Goal: Use online tool/utility: Utilize a website feature to perform a specific function

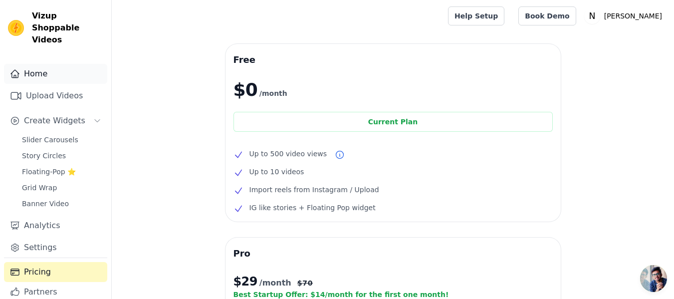
click at [27, 69] on link "Home" at bounding box center [55, 74] width 103 height 20
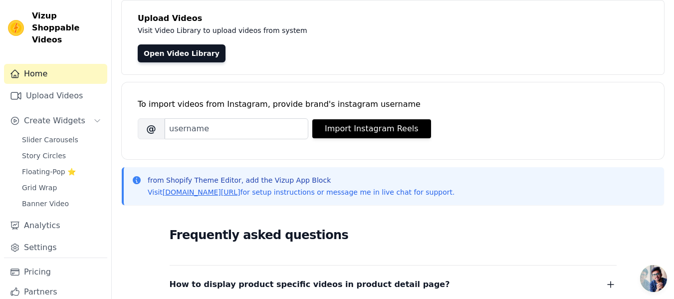
scroll to position [100, 0]
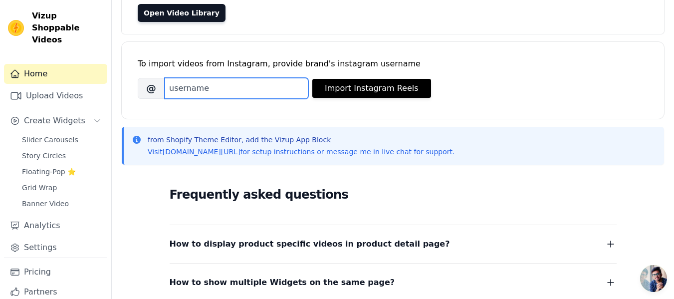
click at [238, 91] on input "Brand's Instagram Username" at bounding box center [237, 88] width 144 height 21
type input "@"
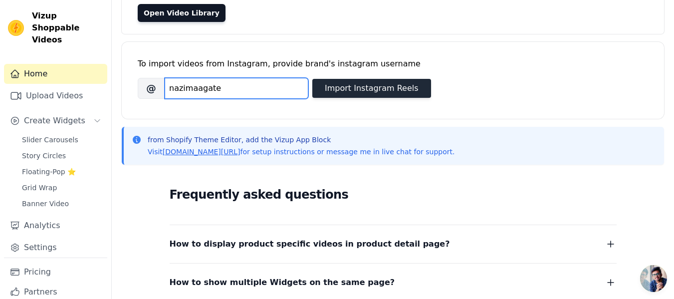
type input "nazimaagate"
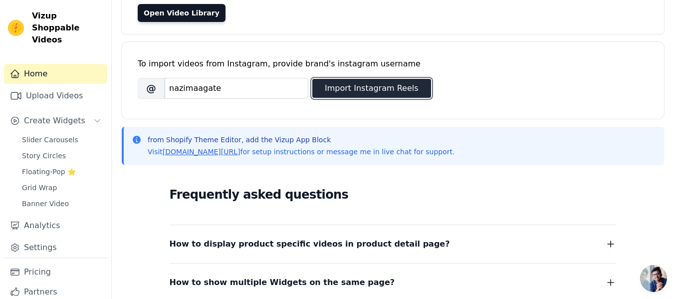
click at [341, 86] on button "Import Instagram Reels" at bounding box center [371, 88] width 119 height 19
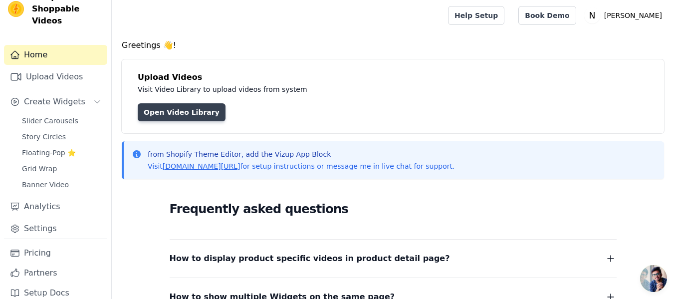
scroll to position [0, 0]
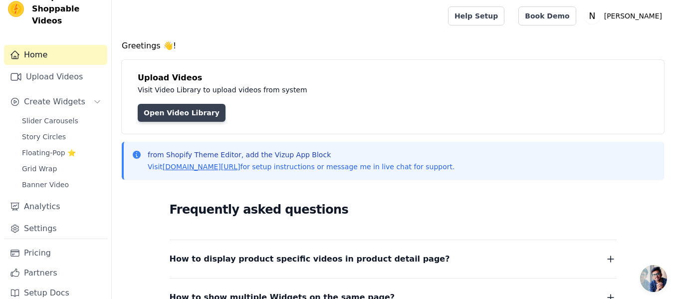
click at [168, 115] on link "Open Video Library" at bounding box center [182, 113] width 88 height 18
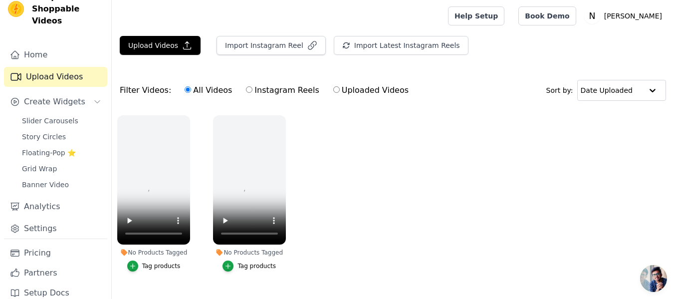
click at [283, 92] on label "Instagram Reels" at bounding box center [283, 90] width 74 height 13
click at [253, 92] on input "Instagram Reels" at bounding box center [249, 89] width 6 height 6
radio input "true"
click at [189, 94] on label "All Videos" at bounding box center [208, 90] width 48 height 13
click at [189, 93] on input "All Videos" at bounding box center [188, 89] width 6 height 6
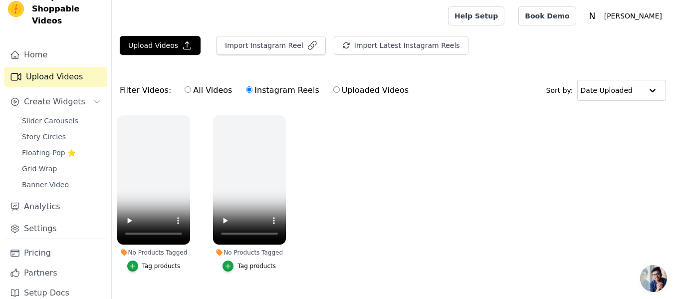
radio input "true"
click at [340, 89] on label "Uploaded Videos" at bounding box center [371, 90] width 76 height 13
click at [340, 89] on input "Uploaded Videos" at bounding box center [336, 89] width 6 height 6
radio input "true"
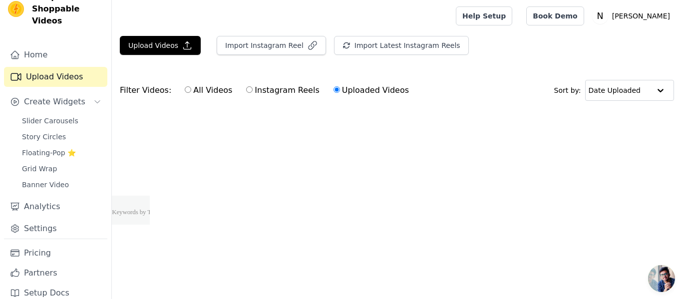
click at [203, 92] on label "All Videos" at bounding box center [208, 90] width 48 height 13
click at [191, 92] on input "All Videos" at bounding box center [188, 89] width 6 height 6
radio input "true"
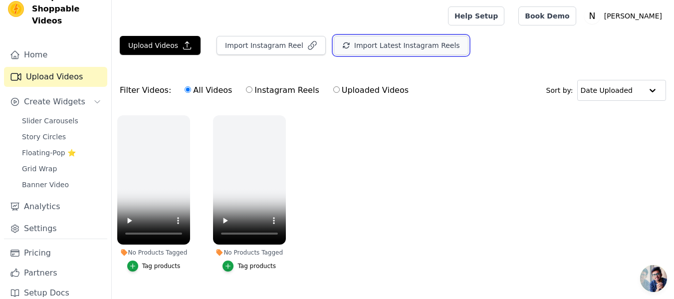
click at [342, 49] on icon "button" at bounding box center [346, 45] width 8 height 8
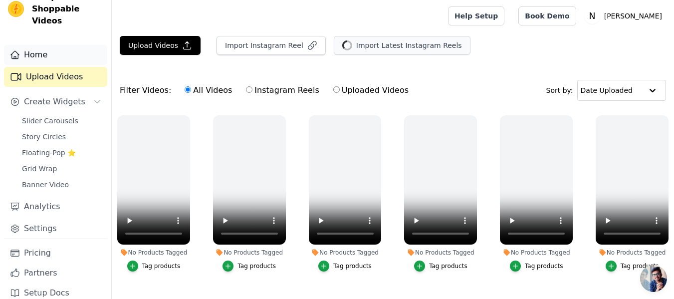
click at [36, 45] on link "Home" at bounding box center [55, 55] width 103 height 20
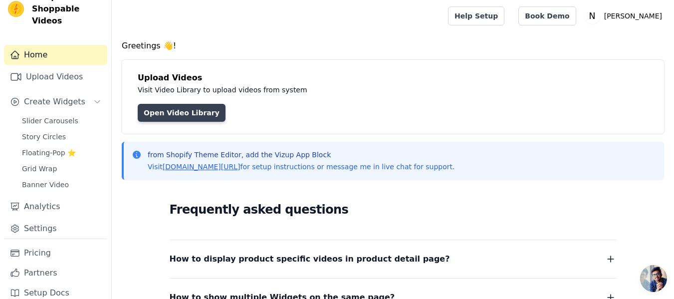
click at [182, 108] on link "Open Video Library" at bounding box center [182, 113] width 88 height 18
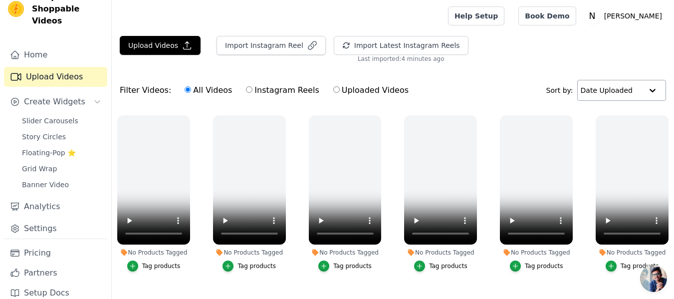
click at [607, 83] on input "text" at bounding box center [612, 90] width 62 height 20
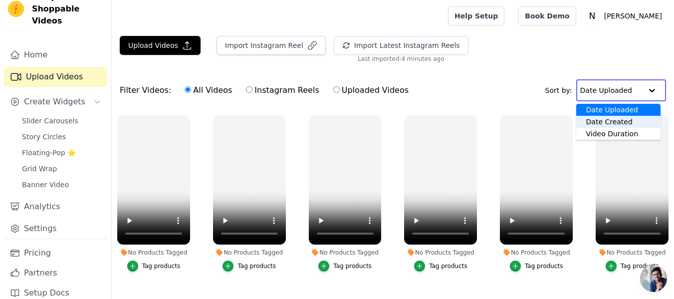
click at [614, 123] on div "Date Created" at bounding box center [618, 122] width 84 height 12
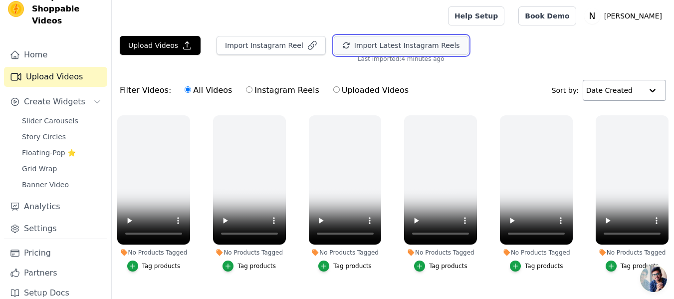
click at [342, 45] on icon "button" at bounding box center [346, 45] width 8 height 8
click at [386, 42] on button "Import Latest Instagram Reels" at bounding box center [401, 45] width 135 height 19
